Goal: Information Seeking & Learning: Learn about a topic

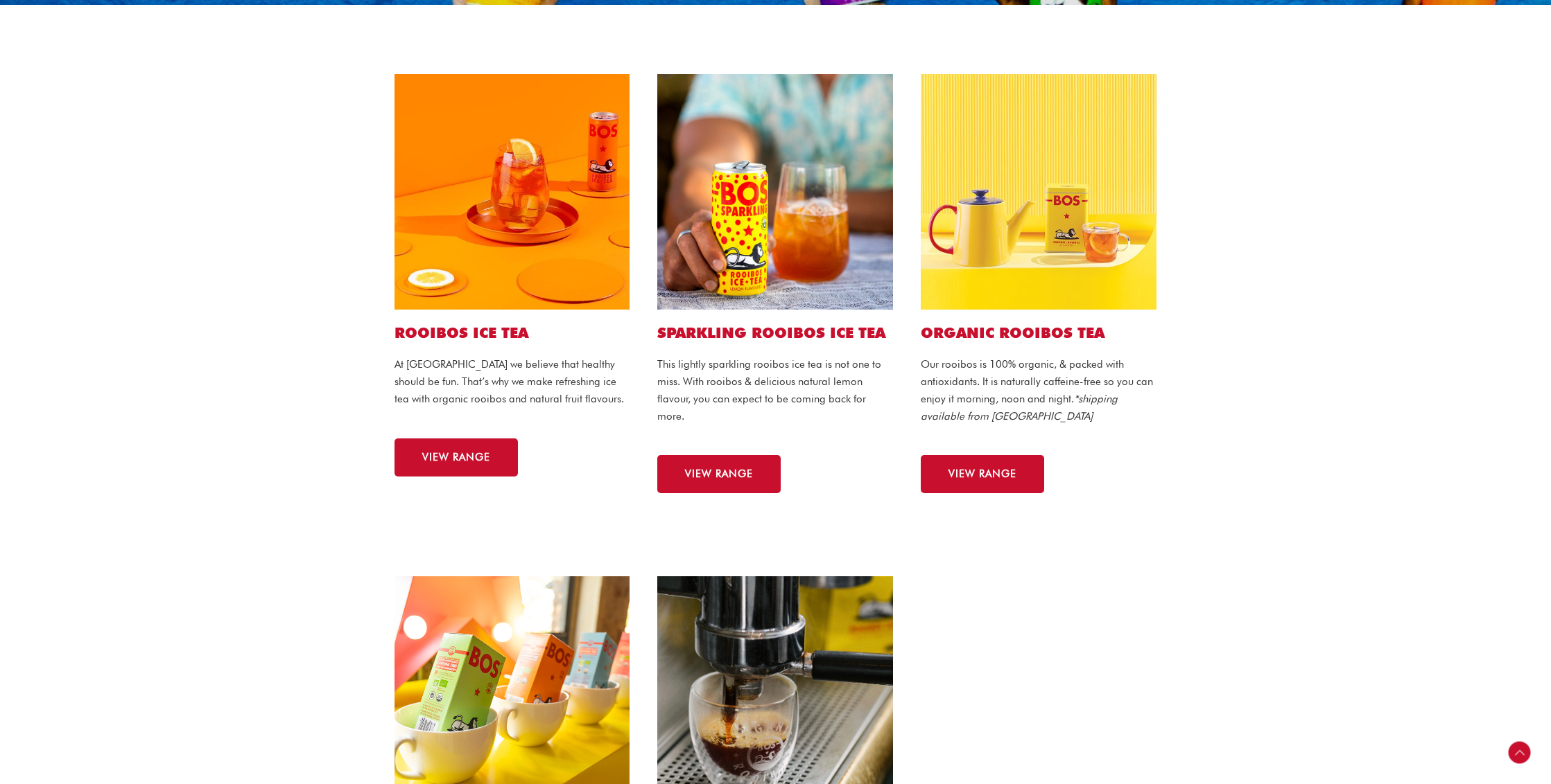
scroll to position [307, 0]
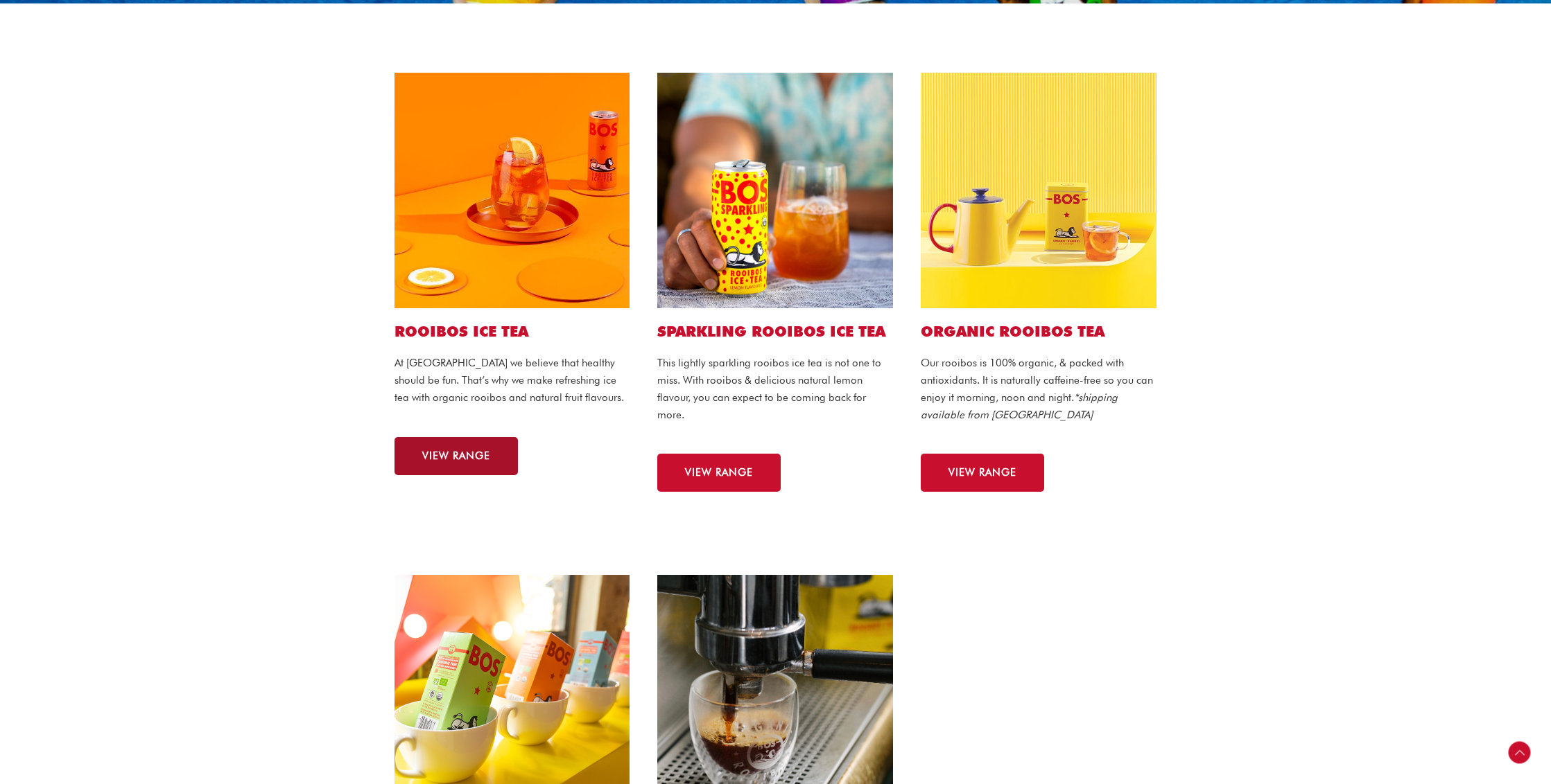
click at [431, 463] on link "VIEW RANGE" at bounding box center [456, 456] width 123 height 38
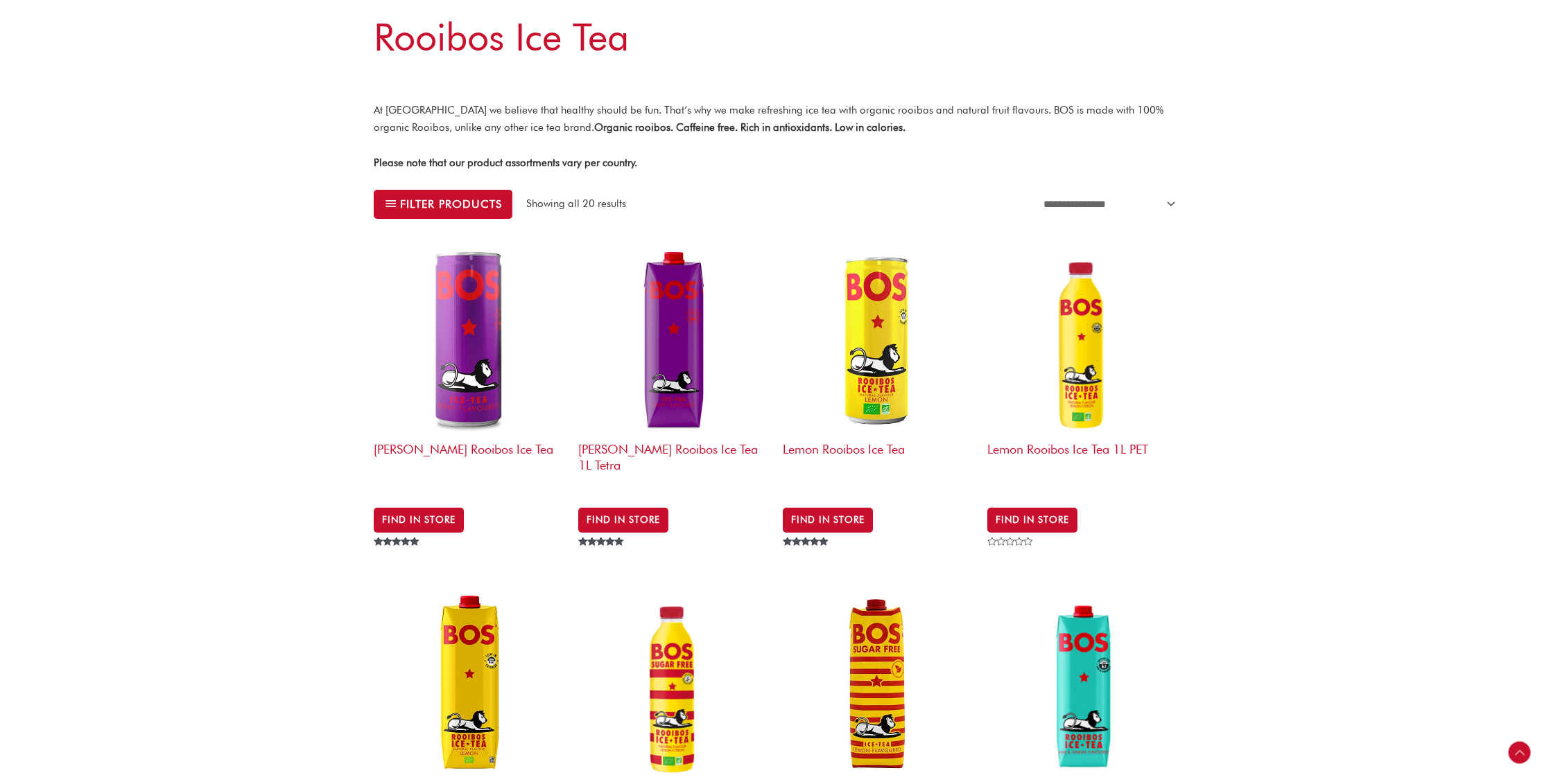
scroll to position [315, 0]
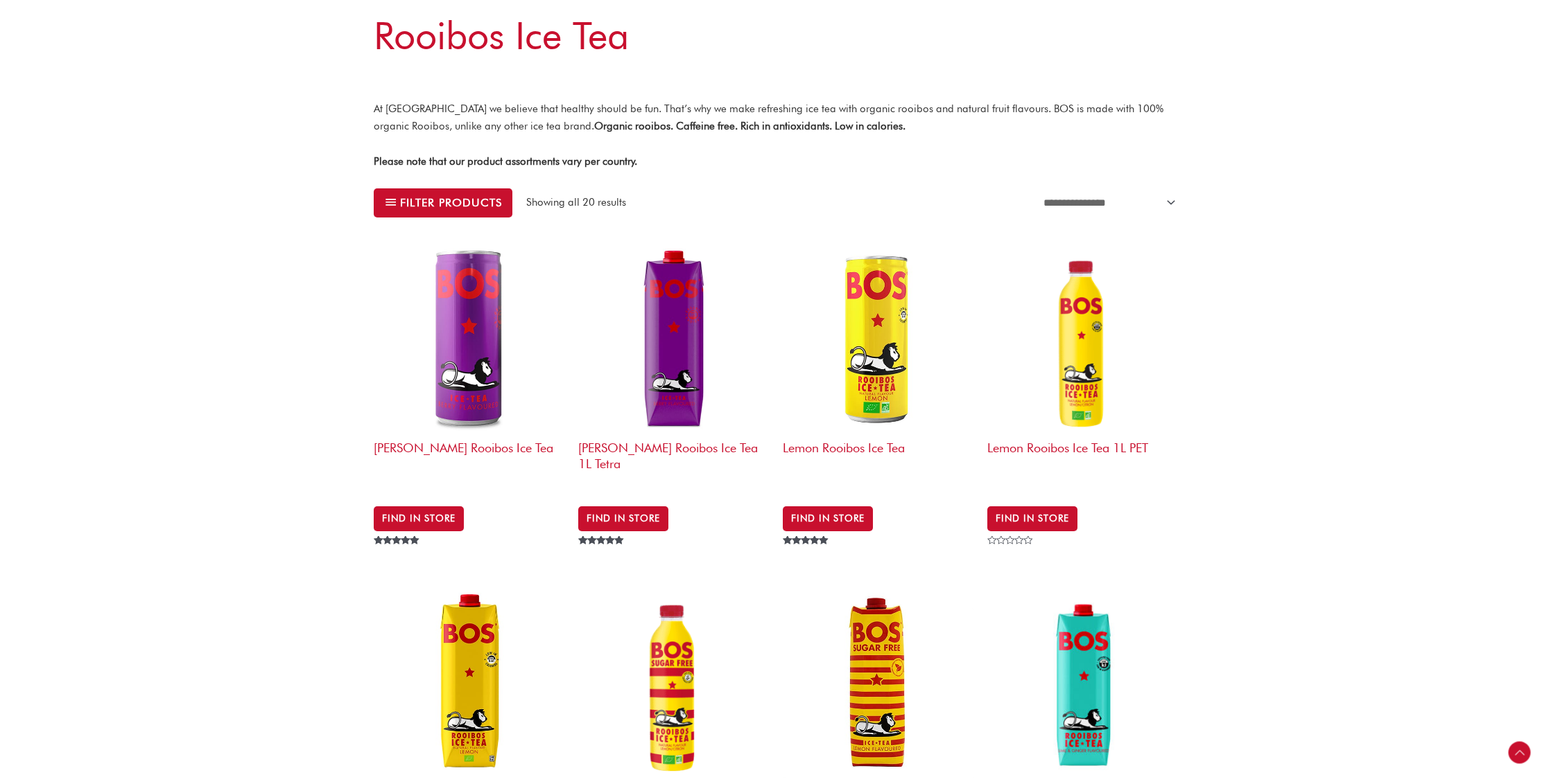
click at [1080, 396] on img at bounding box center [1082, 338] width 191 height 191
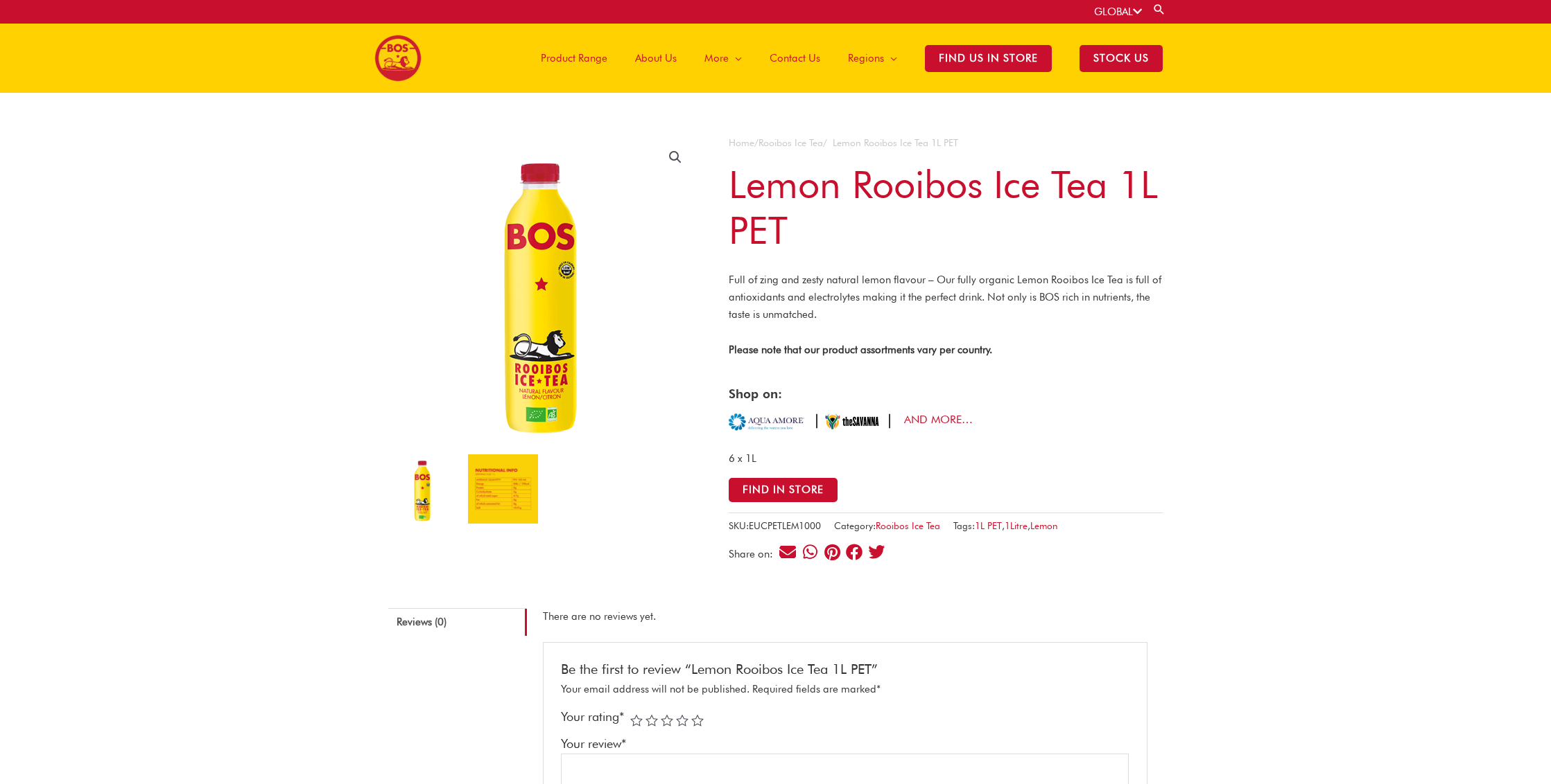
click at [523, 494] on img at bounding box center [502, 489] width 70 height 69
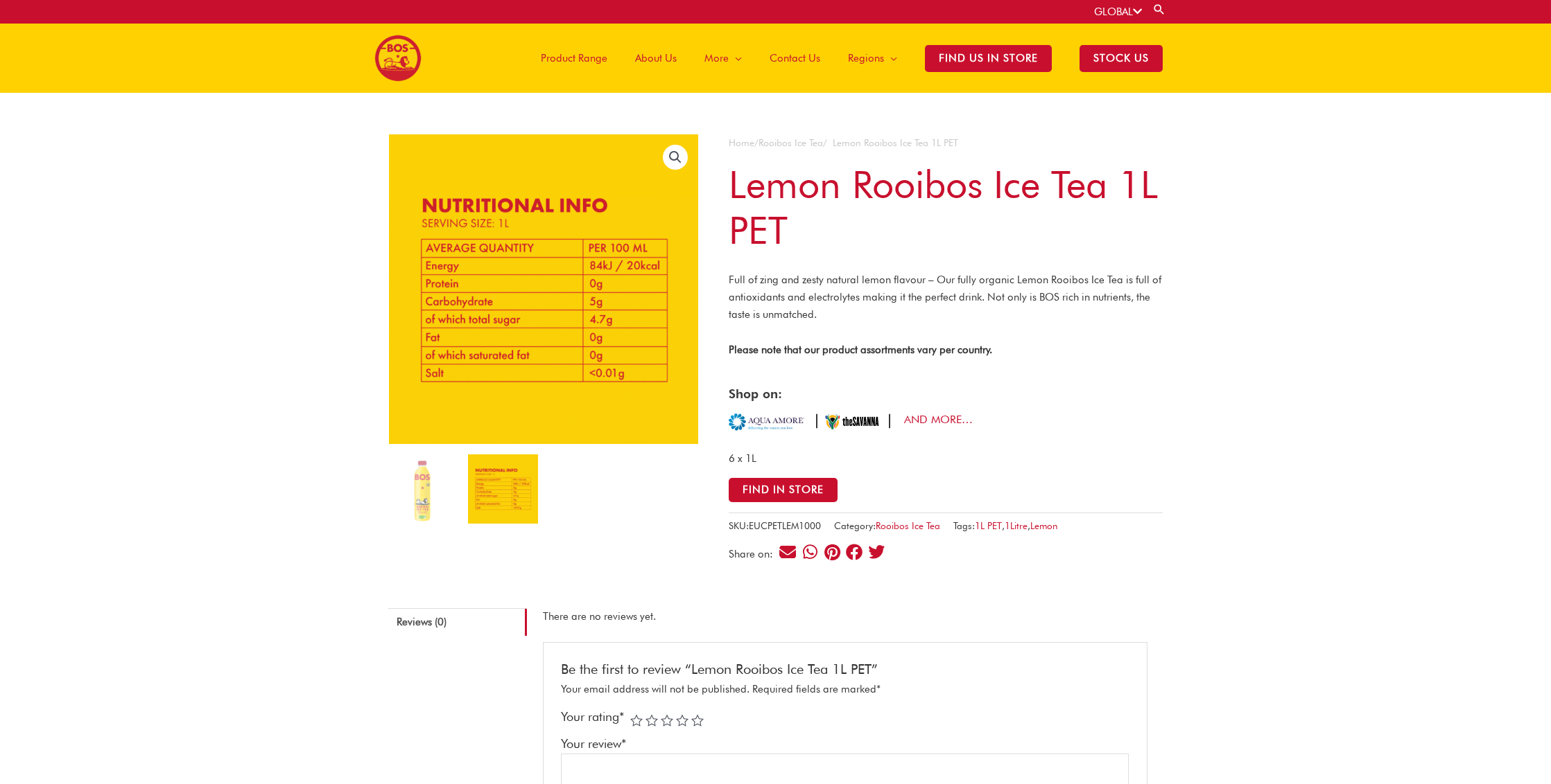
click at [1186, 503] on div "🔍 Home / Rooibos Ice Tea / Lemon Rooibos Ice Tea 1L PET Lemon Rooibos Ice Tea 1…" at bounding box center [775, 758] width 1551 height 1331
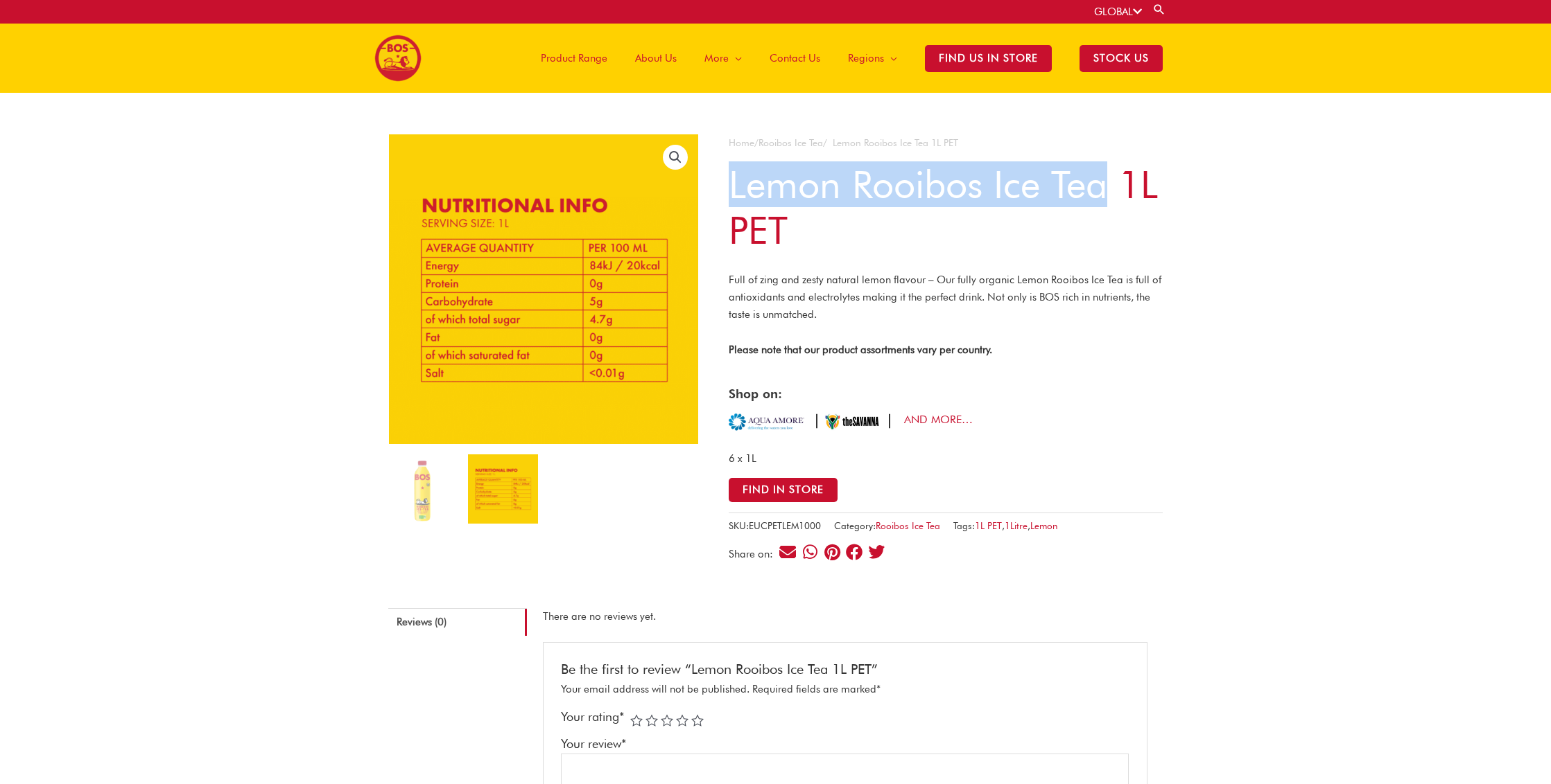
drag, startPoint x: 731, startPoint y: 179, endPoint x: 1099, endPoint y: 184, distance: 368.0
click at [1099, 184] on h1 "Lemon Rooibos Ice Tea 1L PET" at bounding box center [945, 207] width 434 height 91
copy h1 "Lemon Rooibos Ice Tea"
